Goal: Ask a question

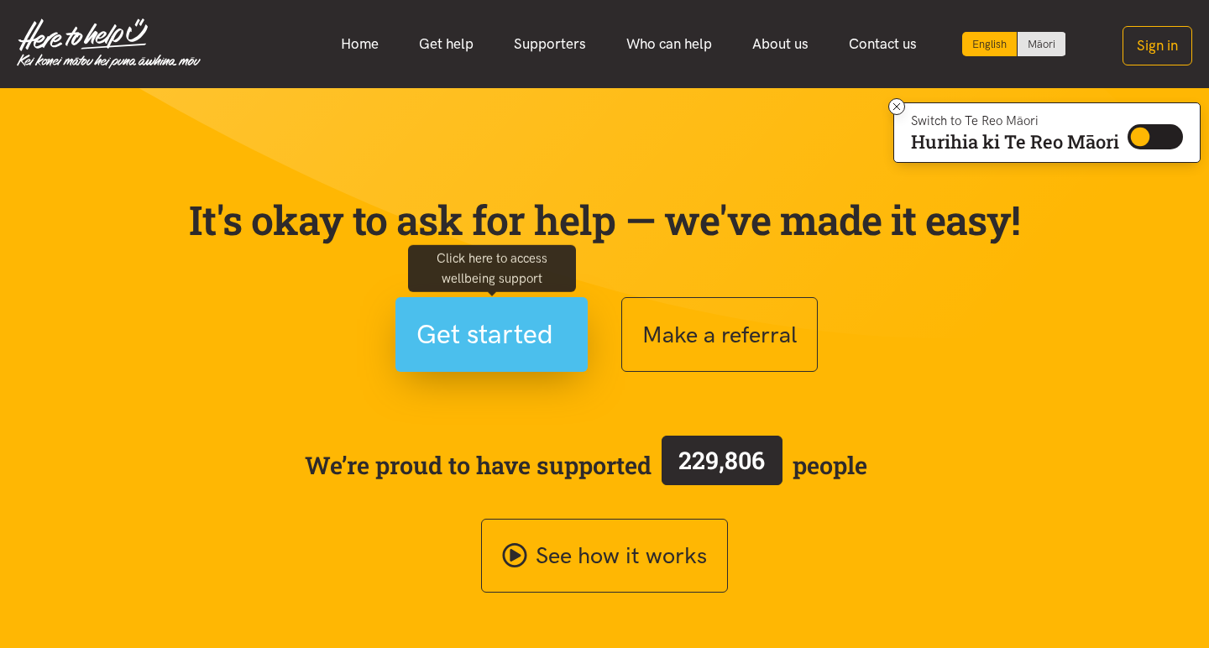
click at [481, 331] on span "Get started" at bounding box center [484, 334] width 137 height 43
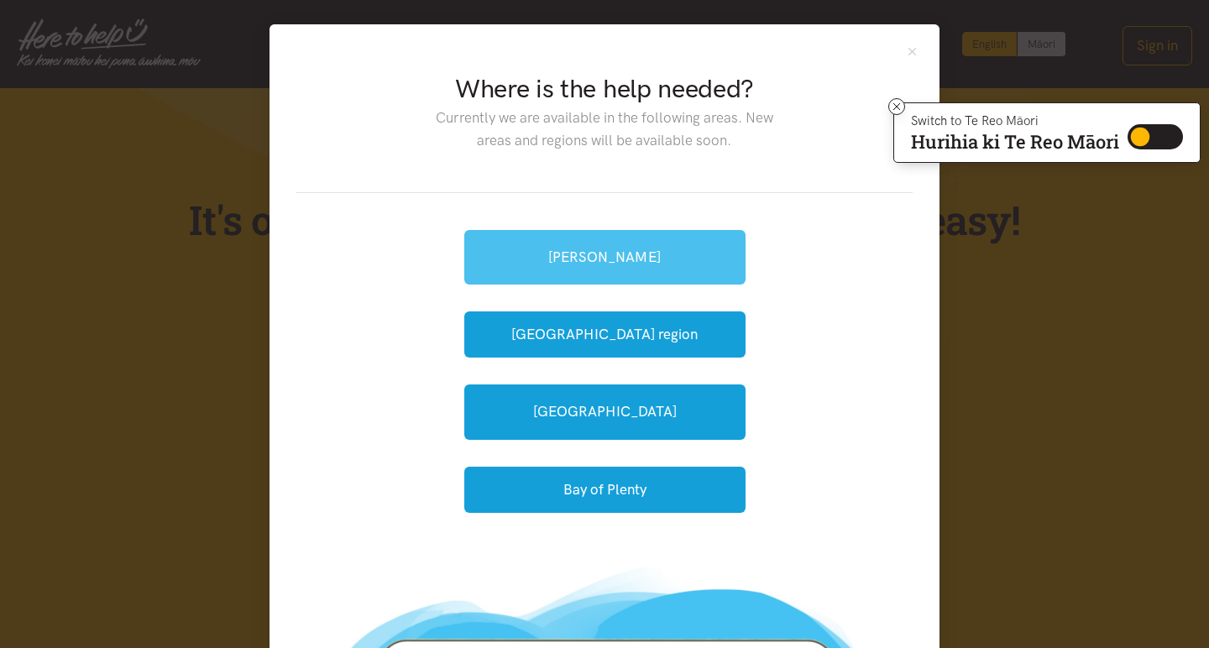
click at [540, 258] on link "[PERSON_NAME]" at bounding box center [604, 257] width 281 height 55
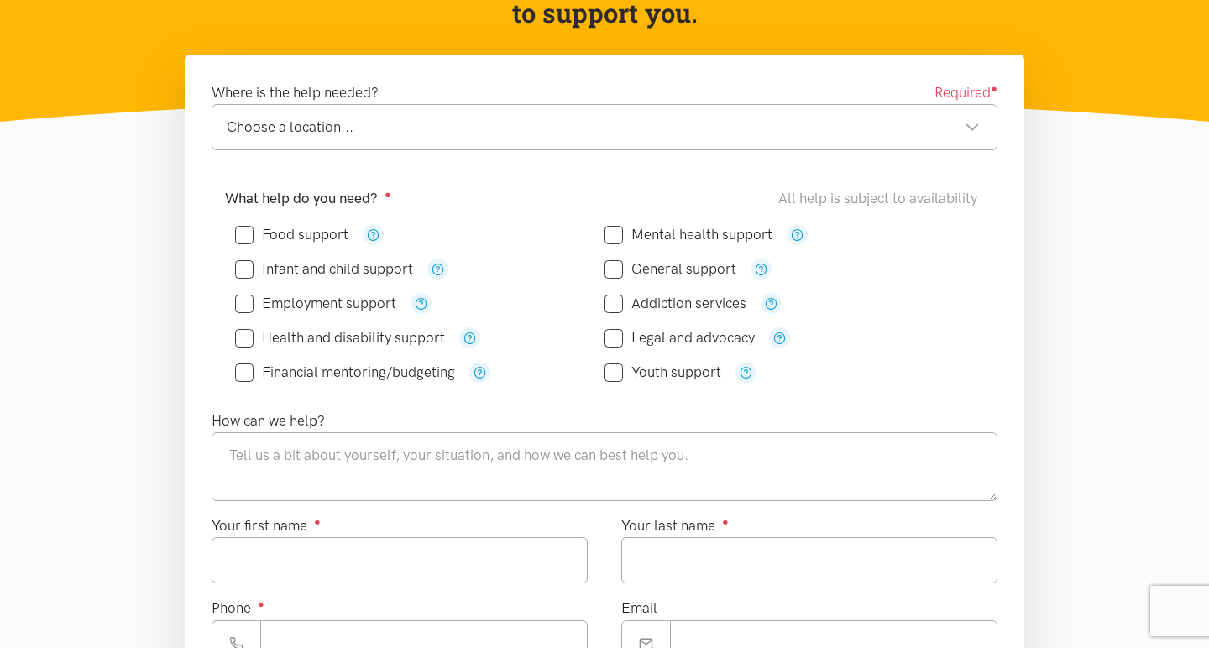
scroll to position [233, 0]
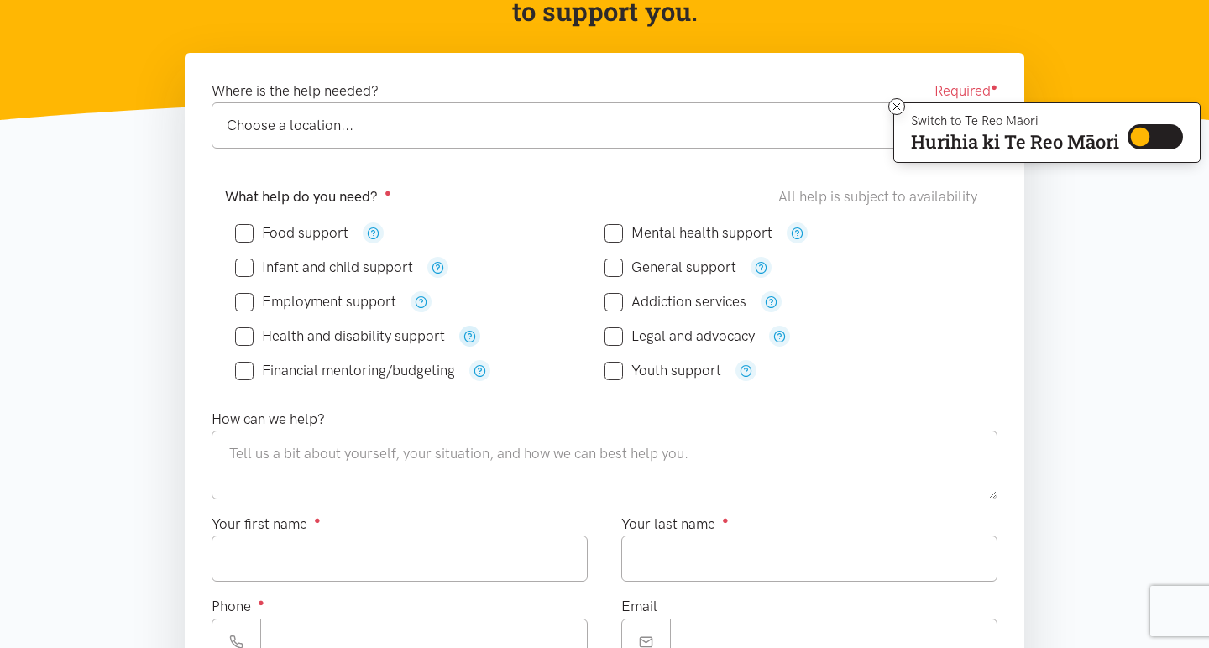
click at [473, 335] on icon "button" at bounding box center [469, 336] width 13 height 13
click at [891, 105] on icon at bounding box center [897, 107] width 13 height 13
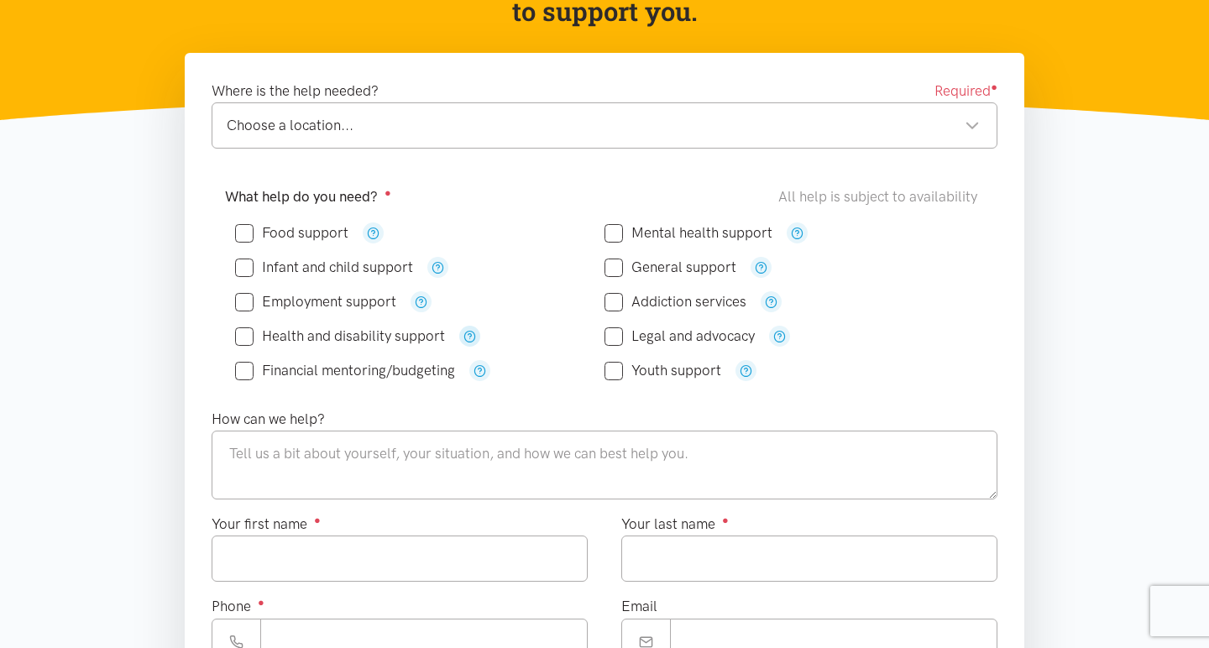
click at [468, 332] on icon "button" at bounding box center [469, 336] width 13 height 13
click at [472, 332] on icon "button" at bounding box center [469, 336] width 13 height 13
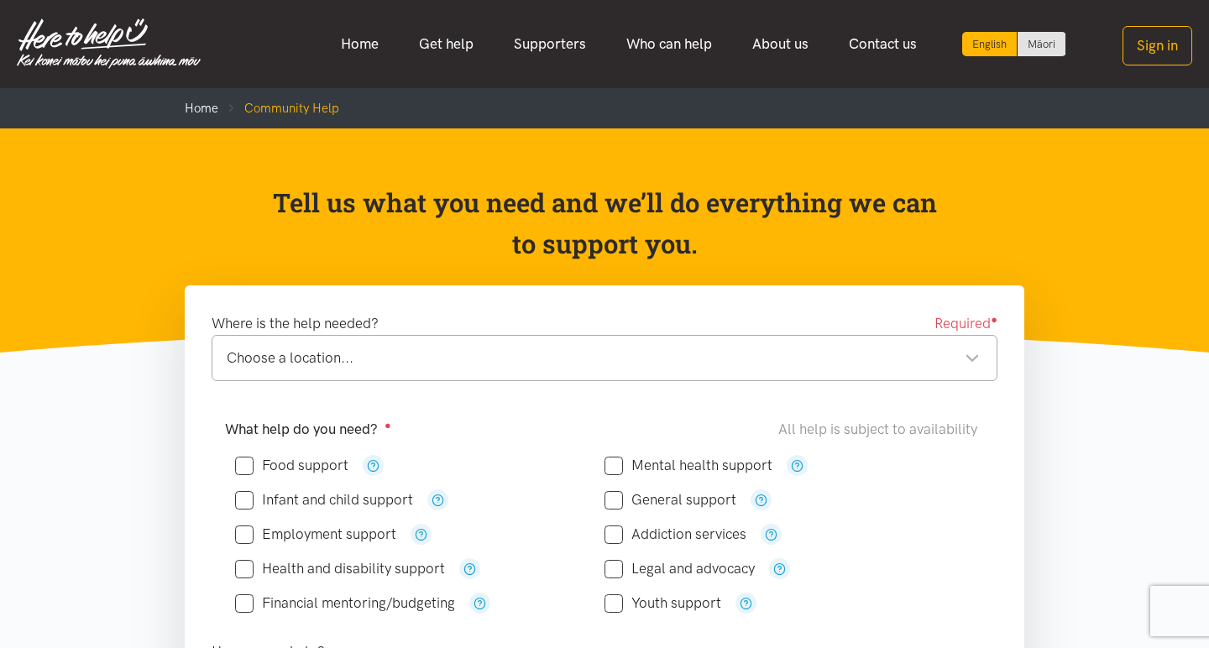
scroll to position [0, 0]
click at [447, 51] on link "Get help" at bounding box center [446, 44] width 95 height 36
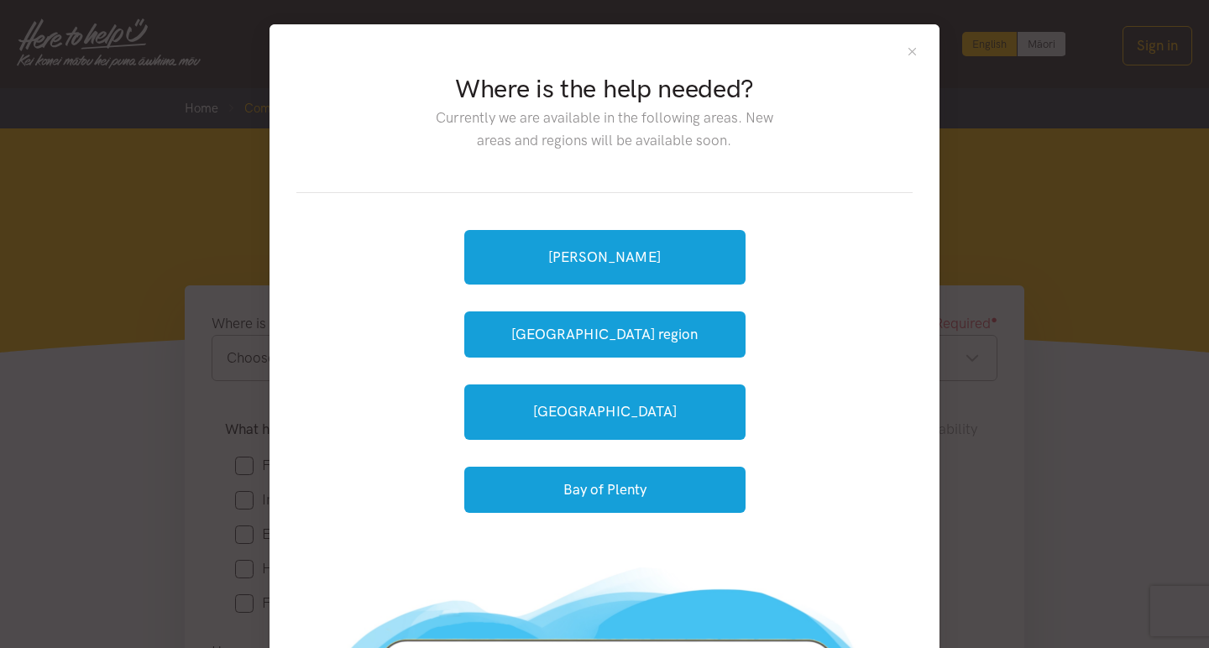
click at [912, 51] on button "Close" at bounding box center [912, 51] width 14 height 14
